Goal: Find specific page/section: Find specific page/section

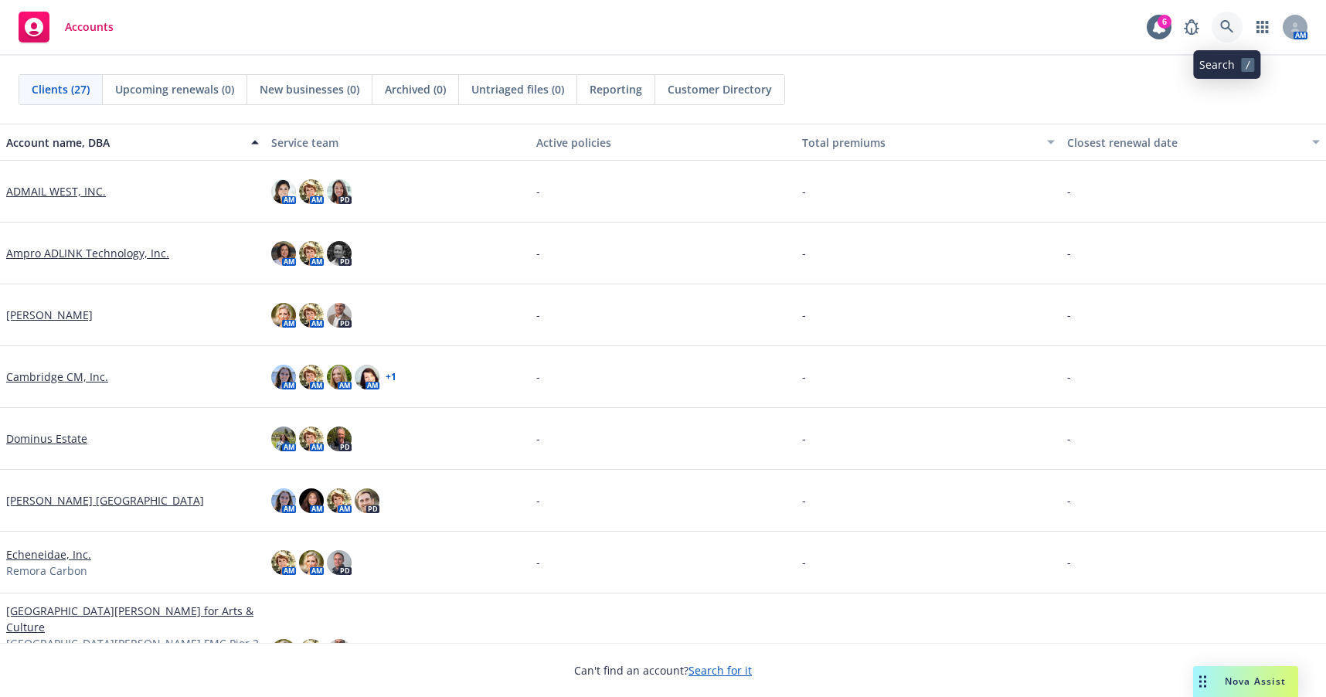
click at [1225, 25] on icon at bounding box center [1227, 27] width 14 height 14
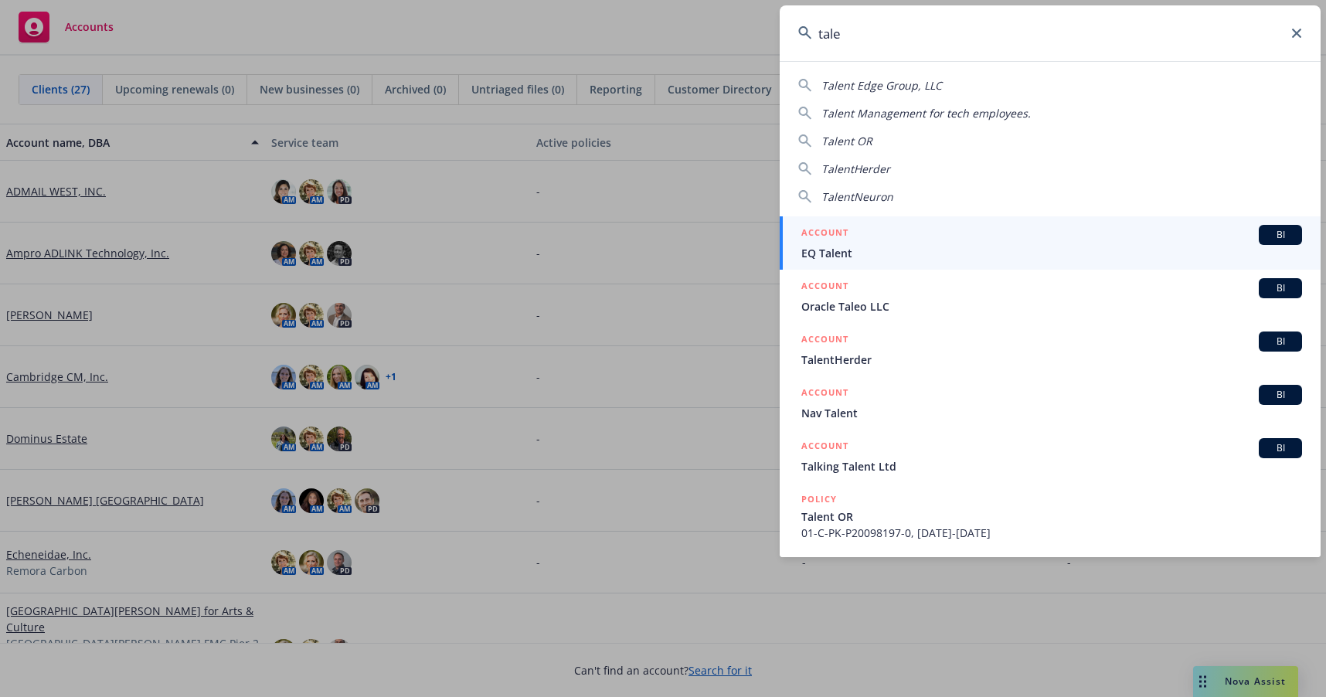
click at [899, 190] on div "TalentNeuron" at bounding box center [1050, 197] width 504 height 16
type input "TalentNeuron"
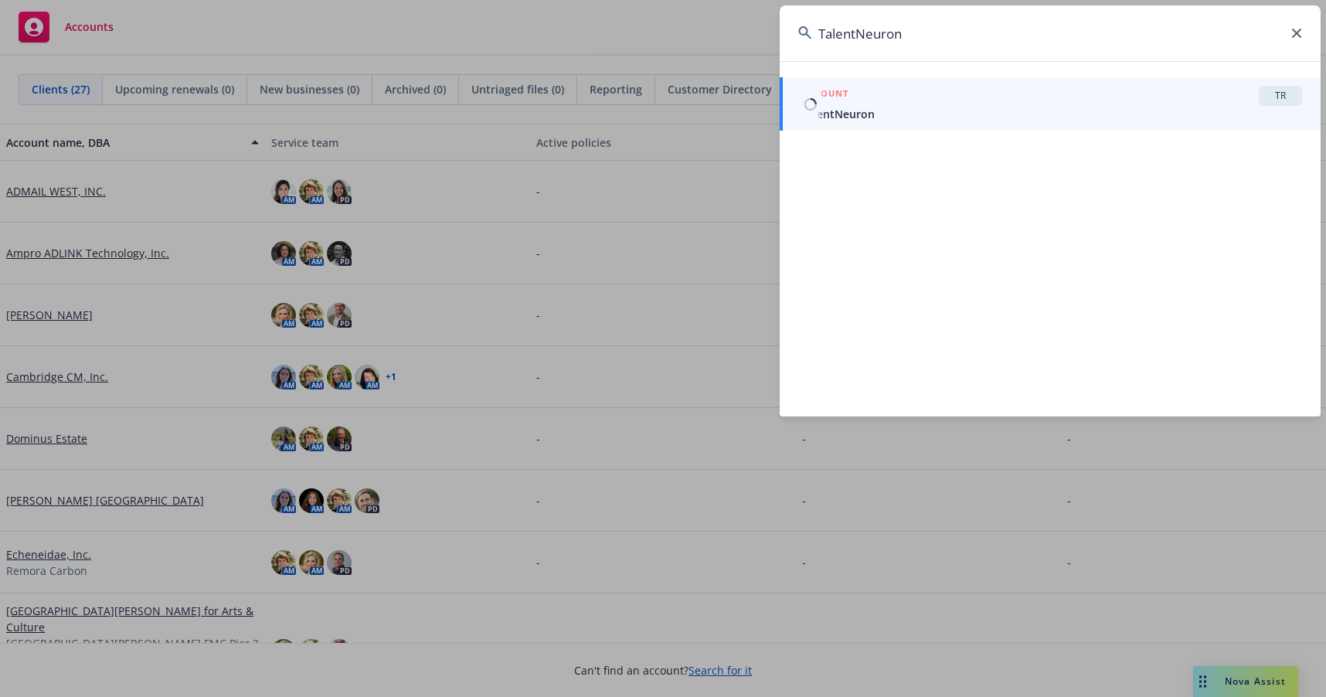
click at [859, 116] on span "TalentNeuron" at bounding box center [1051, 114] width 501 height 16
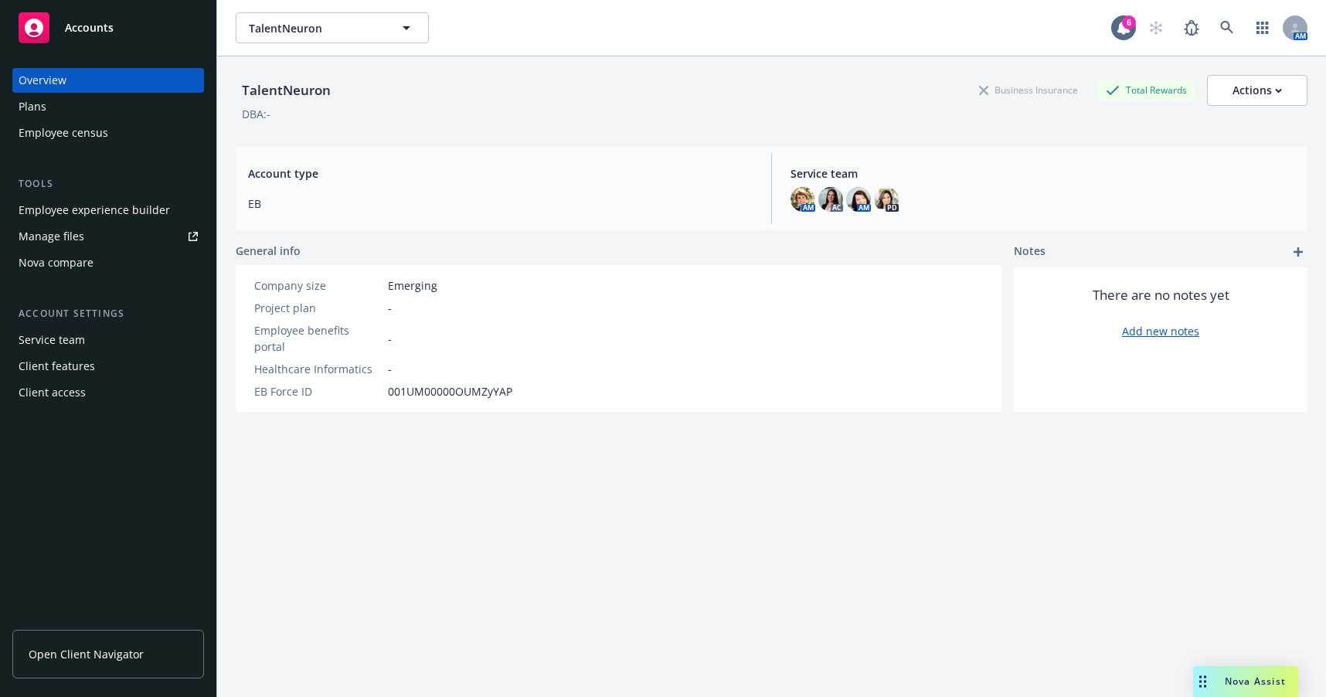
click at [26, 104] on div "Plans" at bounding box center [33, 106] width 28 height 25
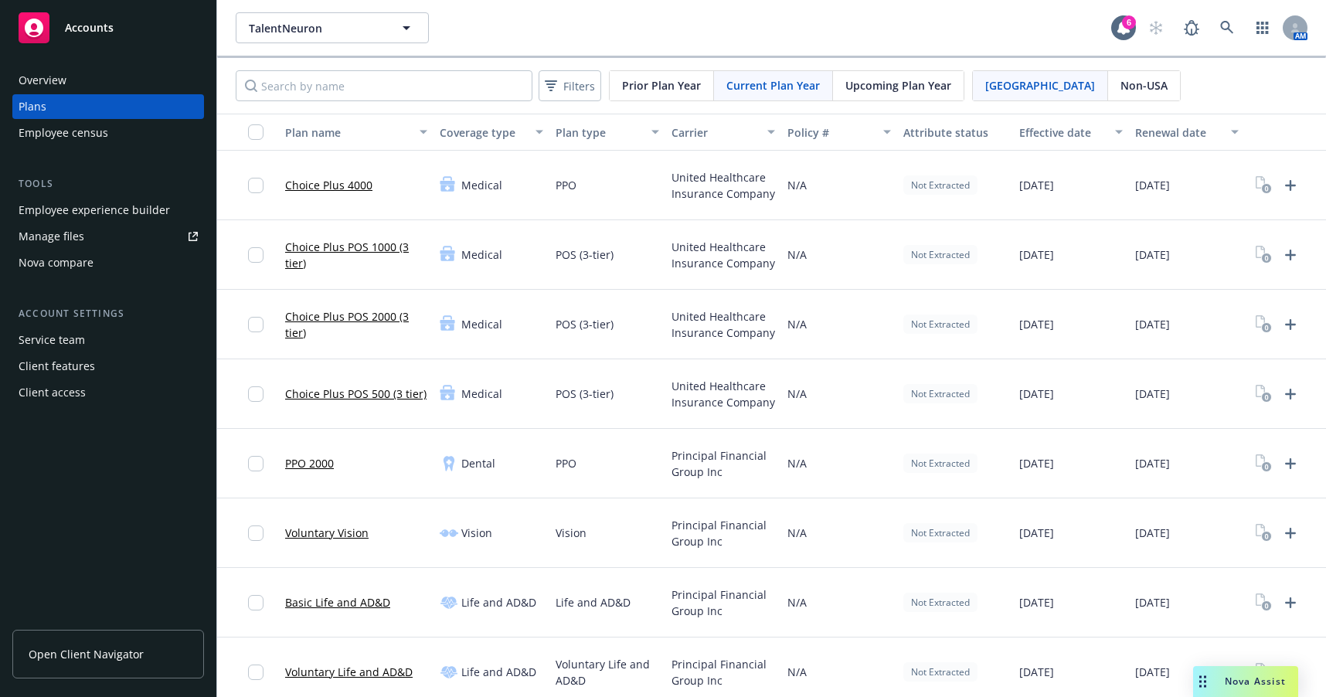
click at [133, 651] on span "Open Client Navigator" at bounding box center [86, 654] width 115 height 16
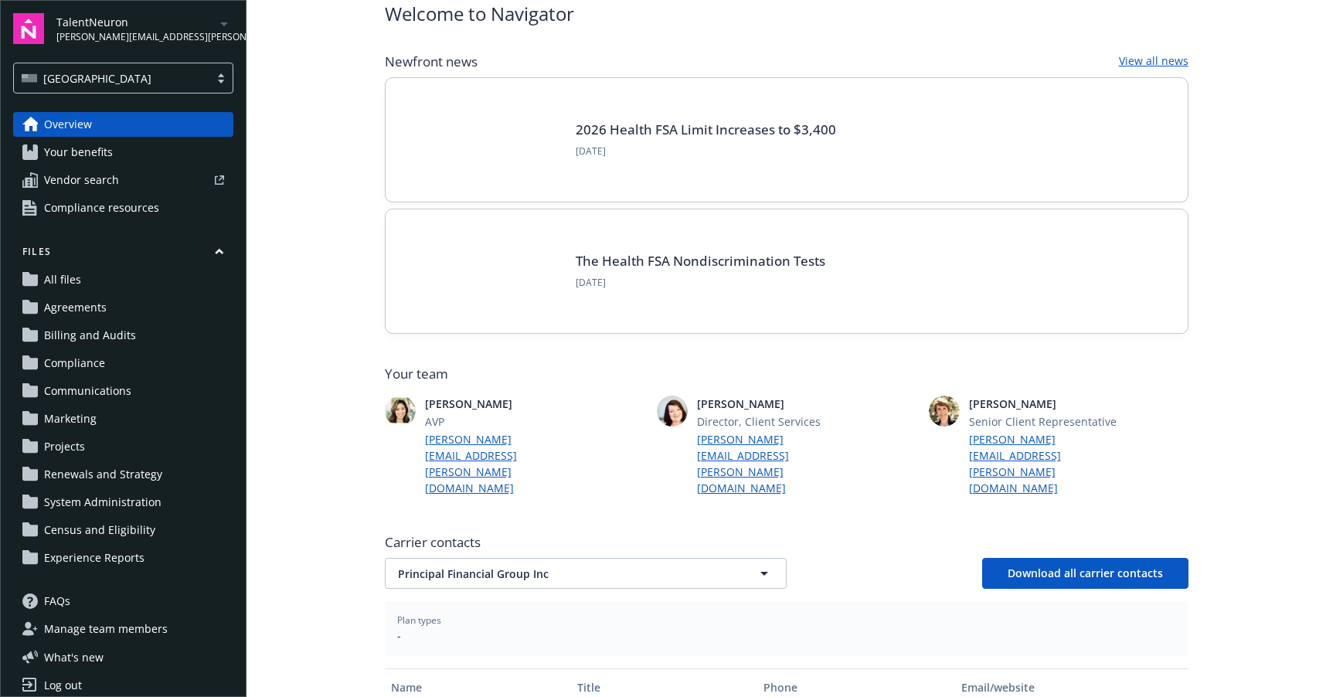
scroll to position [155, 0]
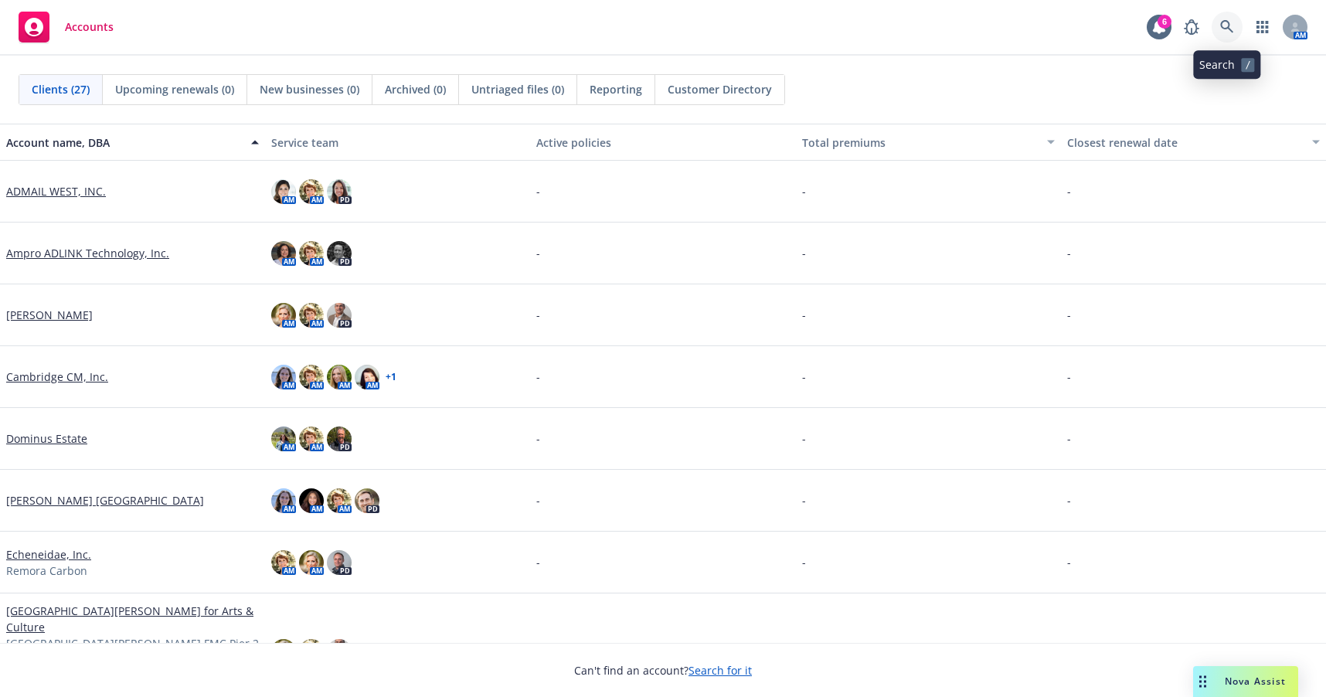
click at [1224, 25] on icon at bounding box center [1227, 27] width 14 height 14
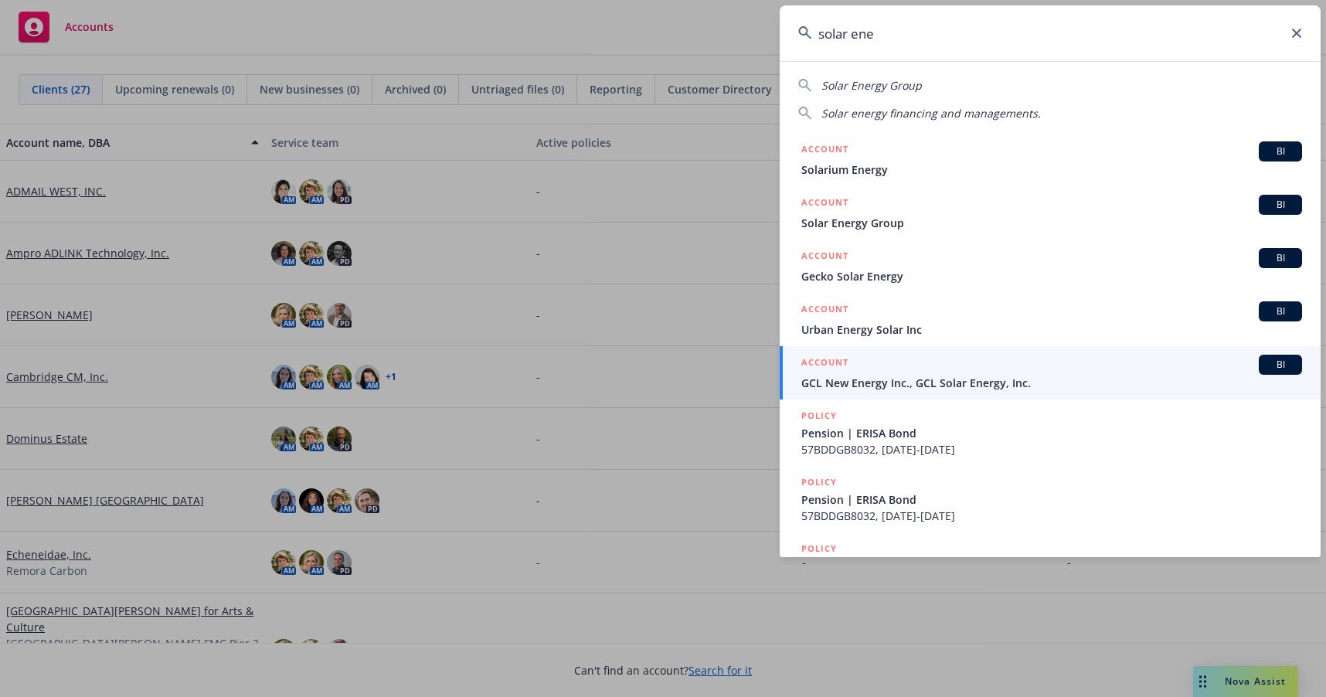
type input "solar ene"
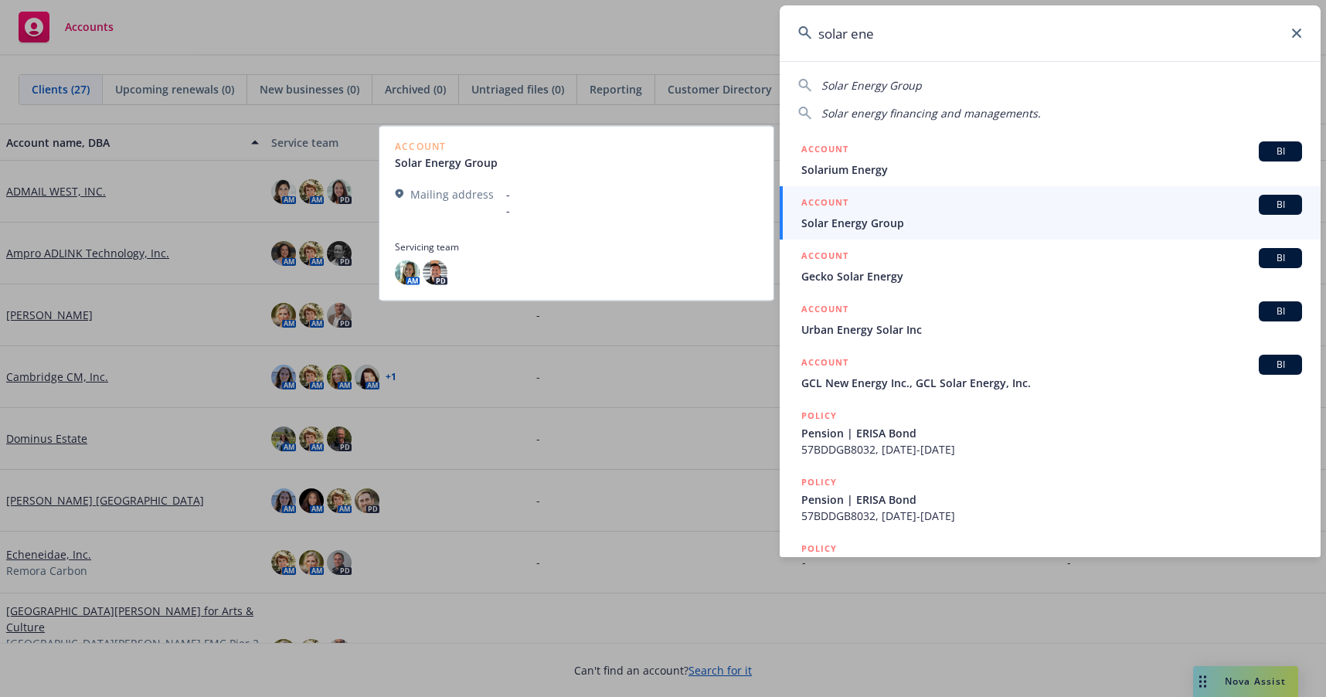
click at [850, 222] on span "Solar Energy Group" at bounding box center [1051, 223] width 501 height 16
